Goal: Task Accomplishment & Management: Use online tool/utility

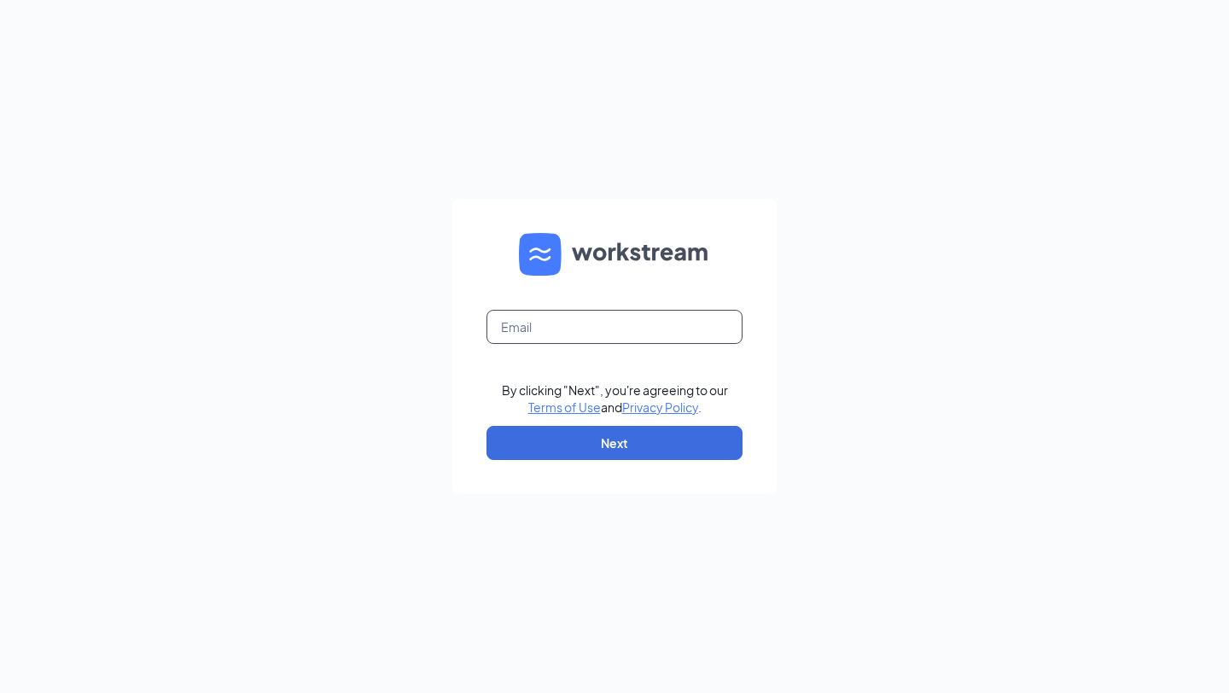
click at [657, 334] on input "text" at bounding box center [614, 327] width 256 height 34
type input "jim@cfamillsboro.com"
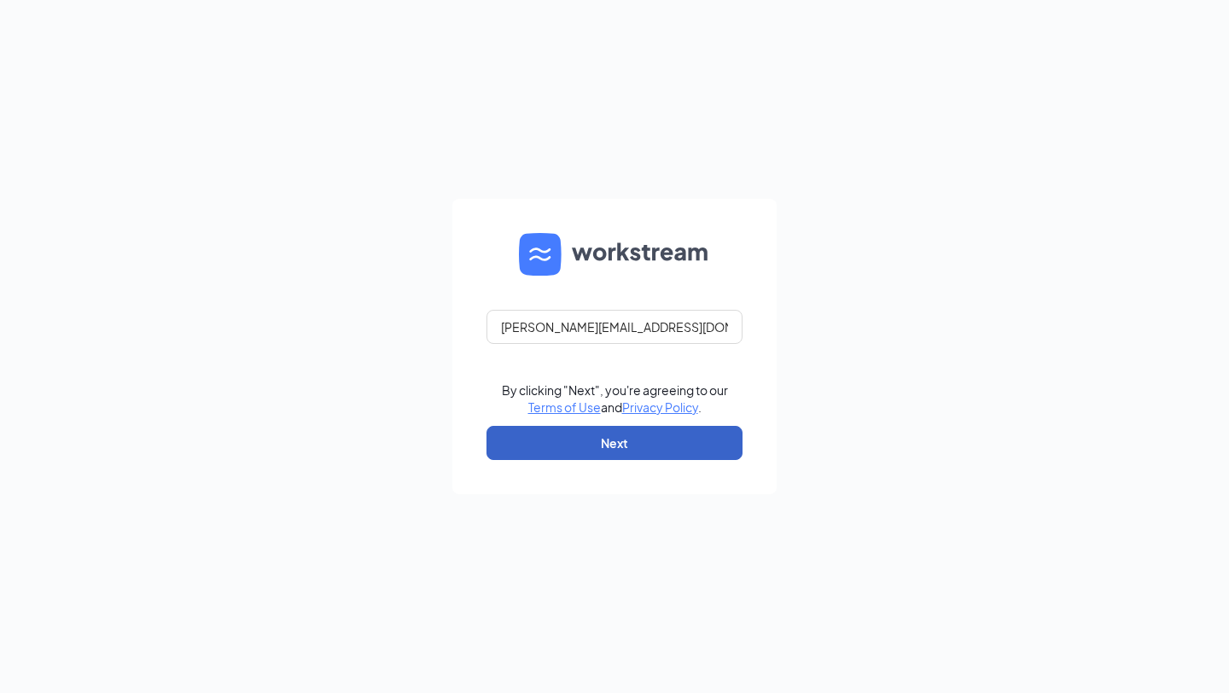
click at [617, 440] on button "Next" at bounding box center [614, 443] width 256 height 34
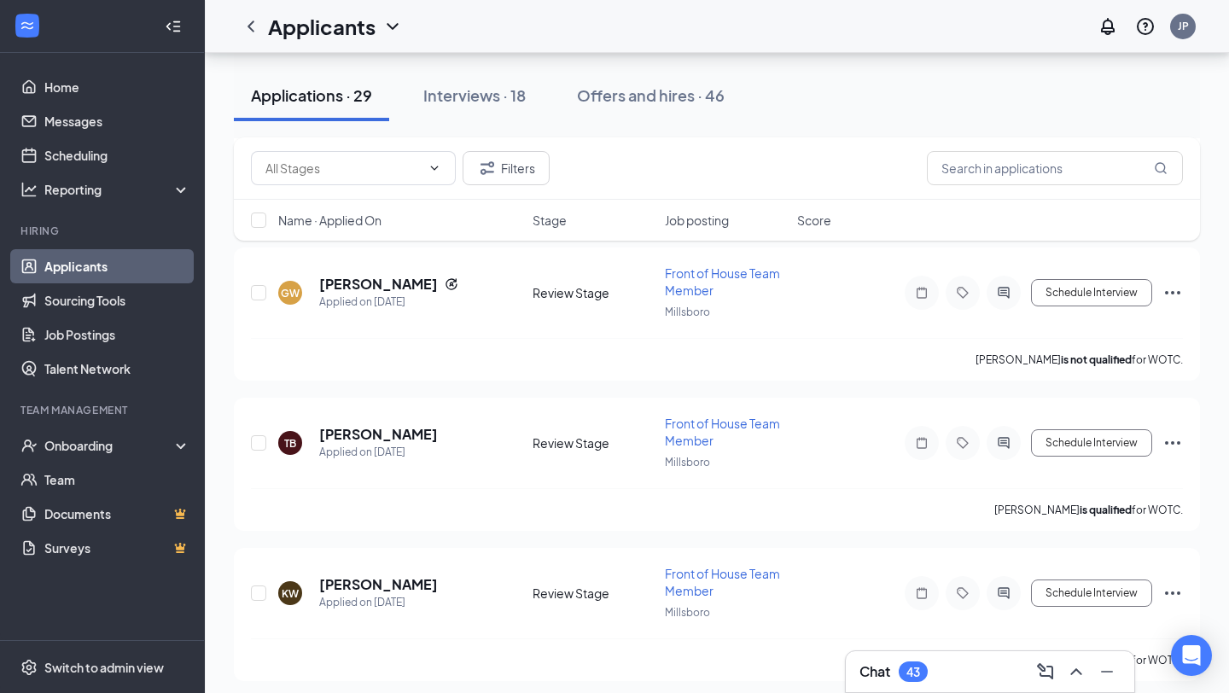
scroll to position [442, 0]
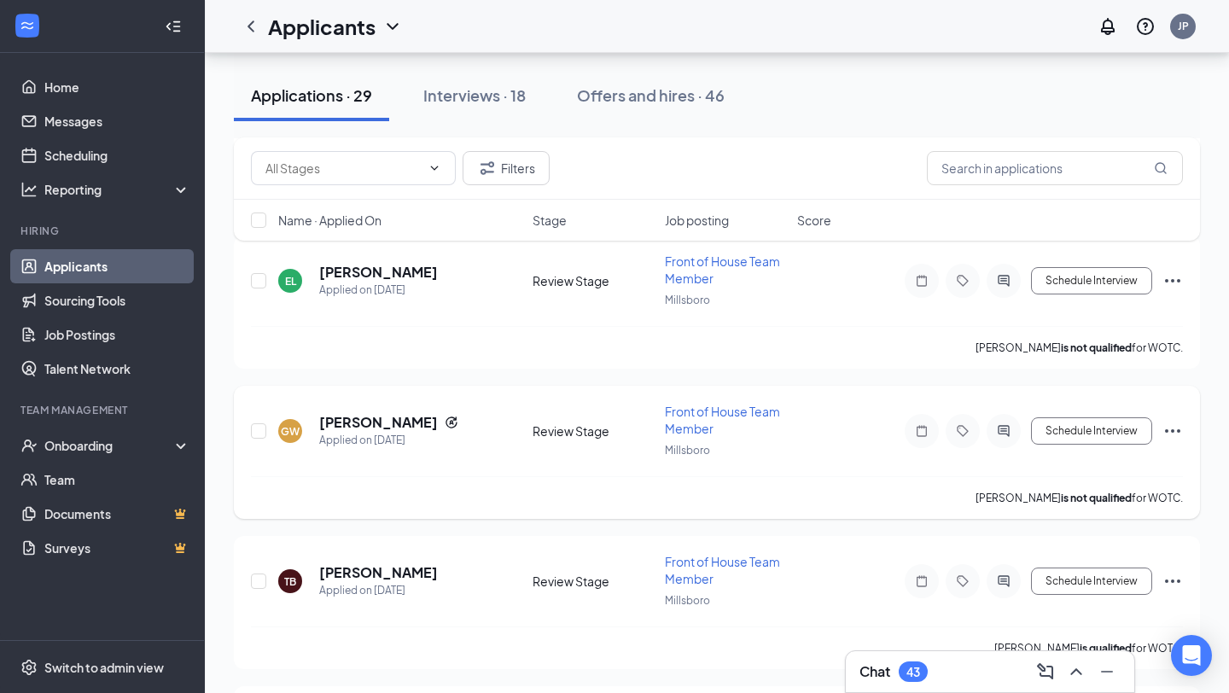
click at [485, 447] on div "GW [PERSON_NAME] Applied on [DATE] Review Stage Front of House Team Member Mill…" at bounding box center [717, 439] width 932 height 73
click at [389, 416] on h5 "[PERSON_NAME]" at bounding box center [378, 422] width 119 height 19
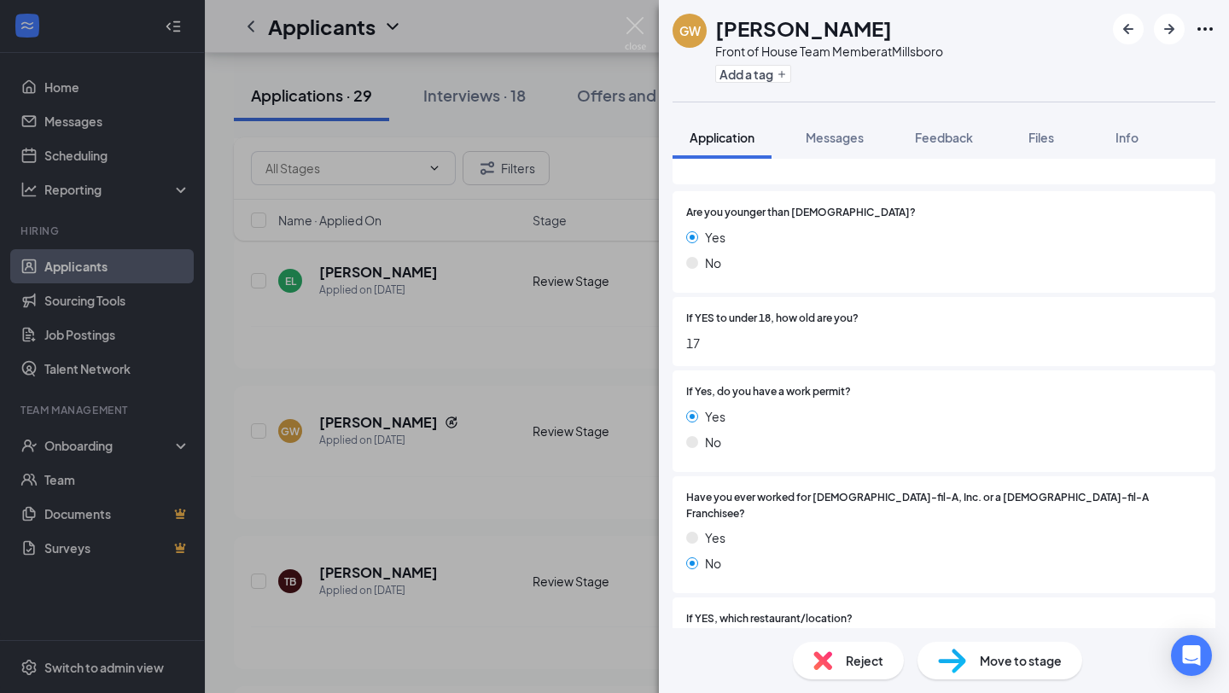
scroll to position [265, 0]
click at [1053, 134] on span "Files" at bounding box center [1041, 137] width 26 height 15
